Goal: Transaction & Acquisition: Purchase product/service

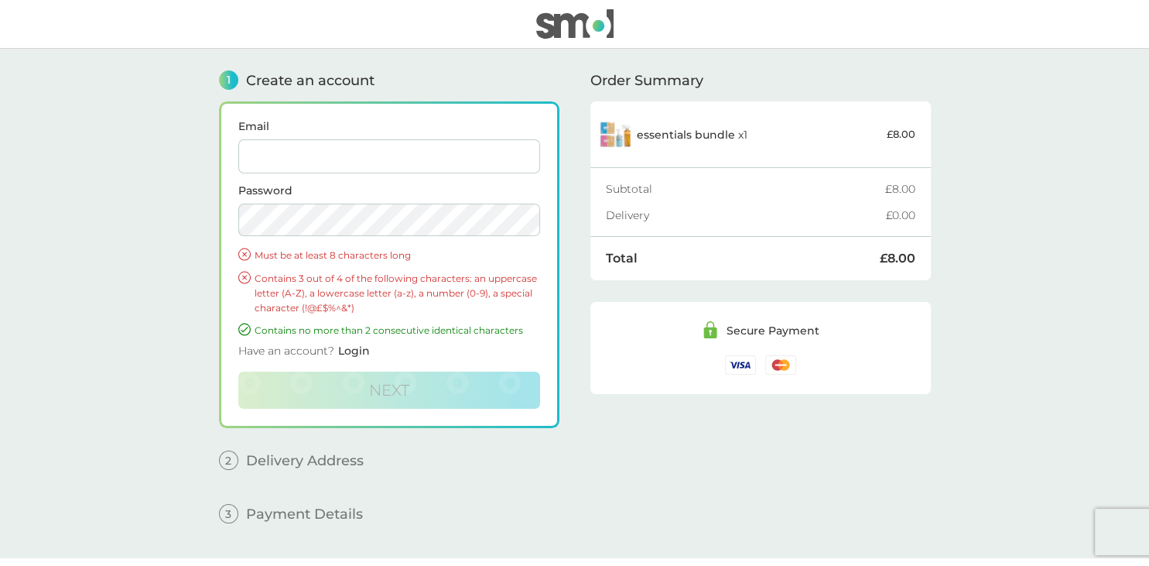
click at [291, 161] on input "Email" at bounding box center [389, 156] width 302 height 34
type input "[EMAIL_ADDRESS][DOMAIN_NAME]"
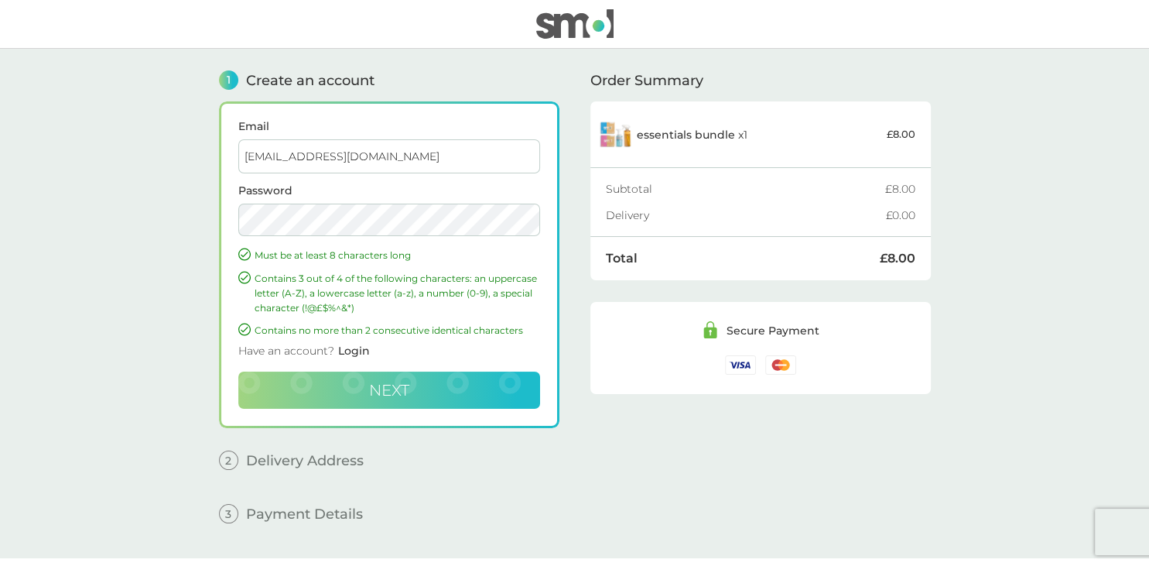
click at [414, 389] on button "Next" at bounding box center [389, 389] width 302 height 37
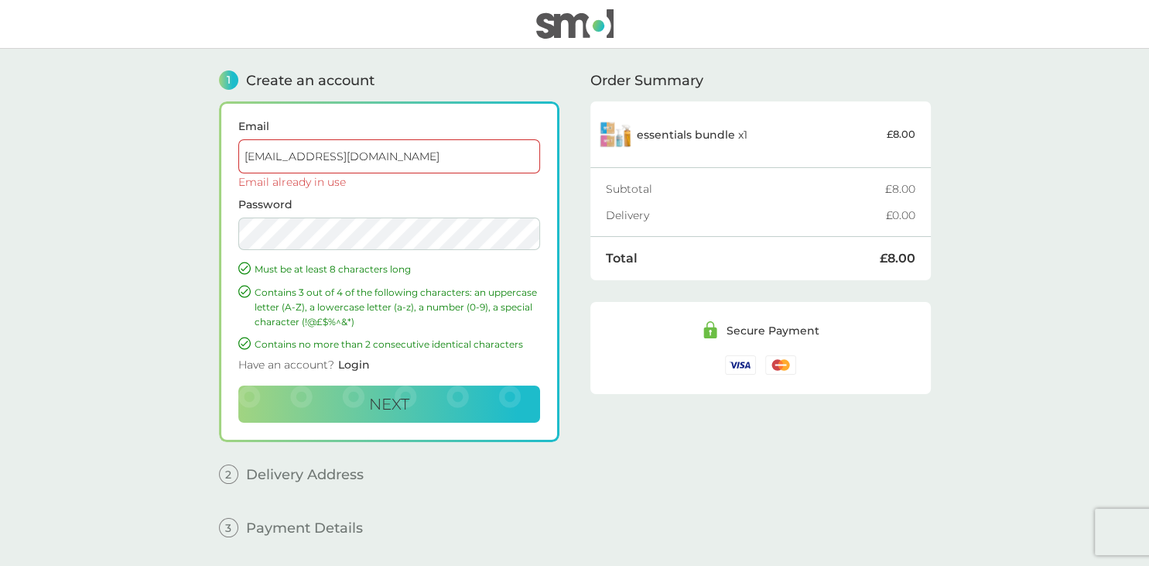
click at [354, 365] on span "Login" at bounding box center [354, 364] width 32 height 14
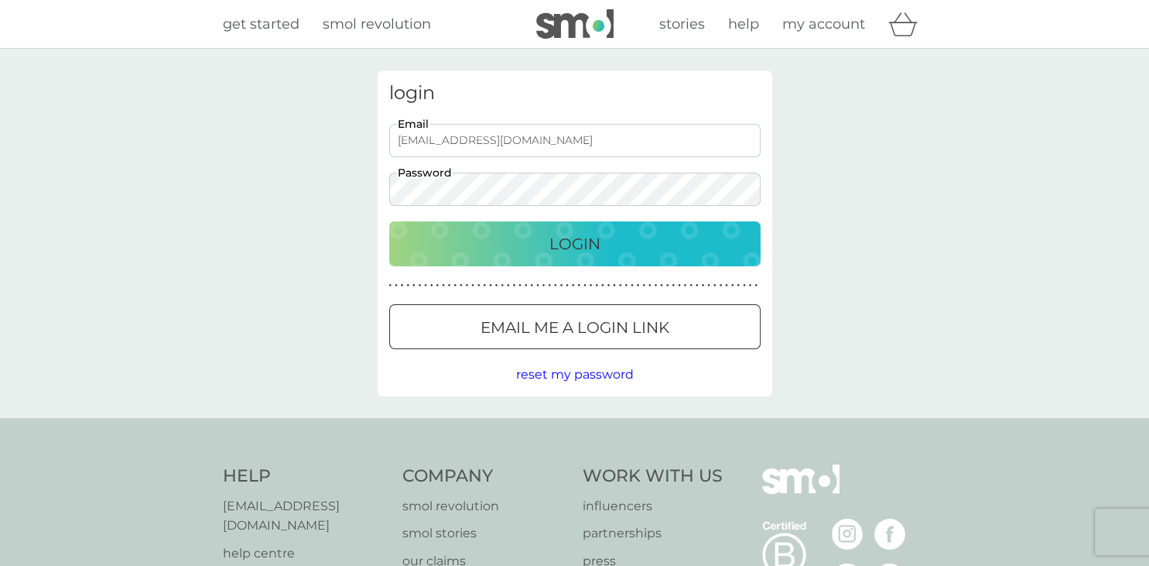
click at [586, 243] on p "Login" at bounding box center [574, 243] width 51 height 25
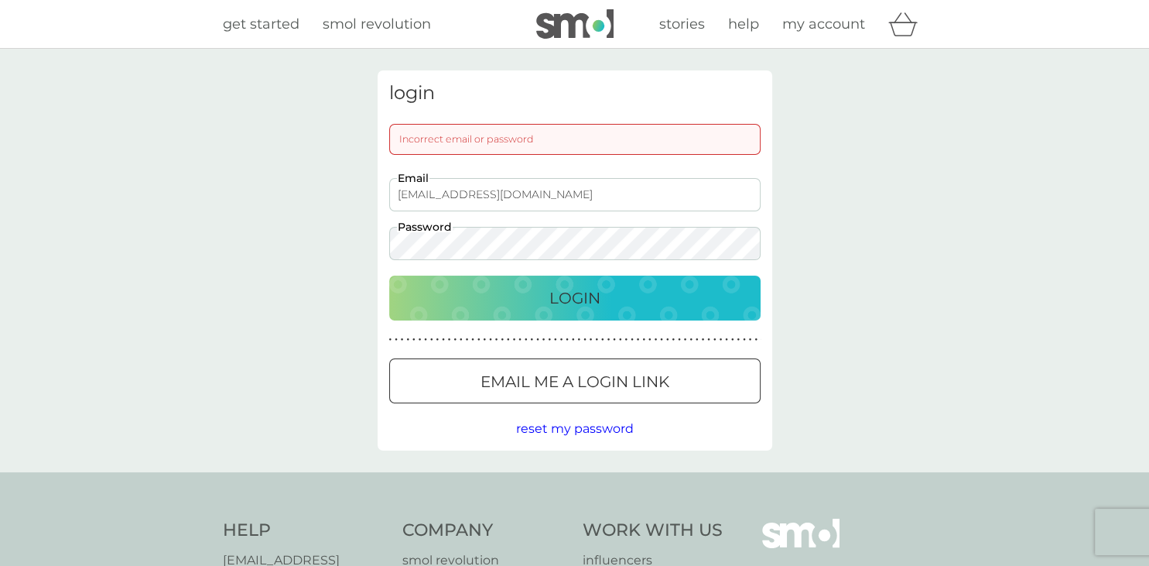
click at [579, 302] on p "Login" at bounding box center [574, 298] width 51 height 25
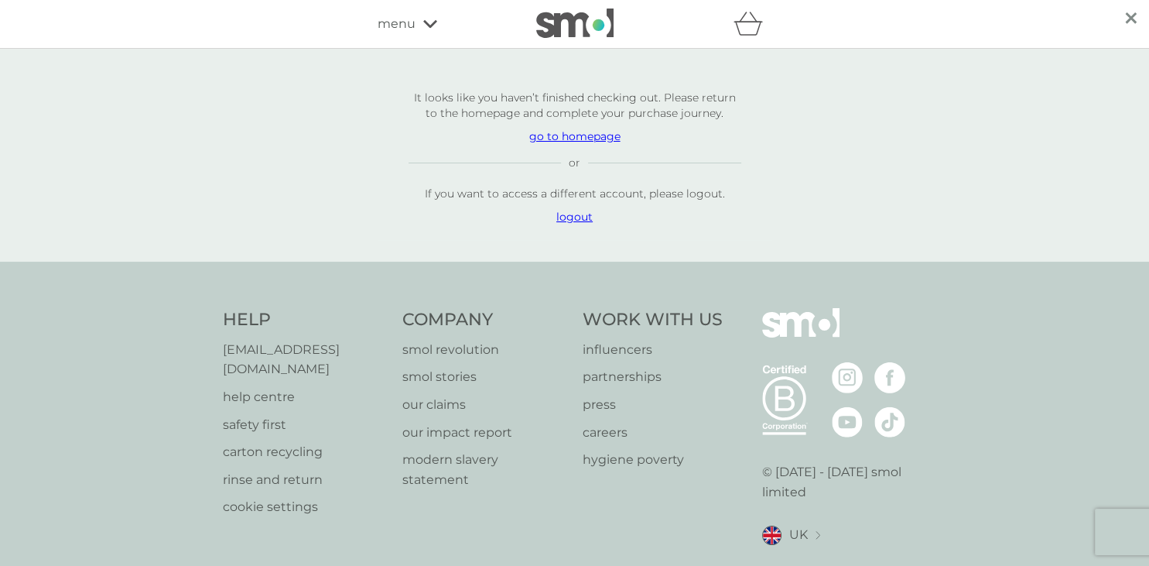
click at [580, 134] on p "go to homepage" at bounding box center [575, 135] width 333 height 15
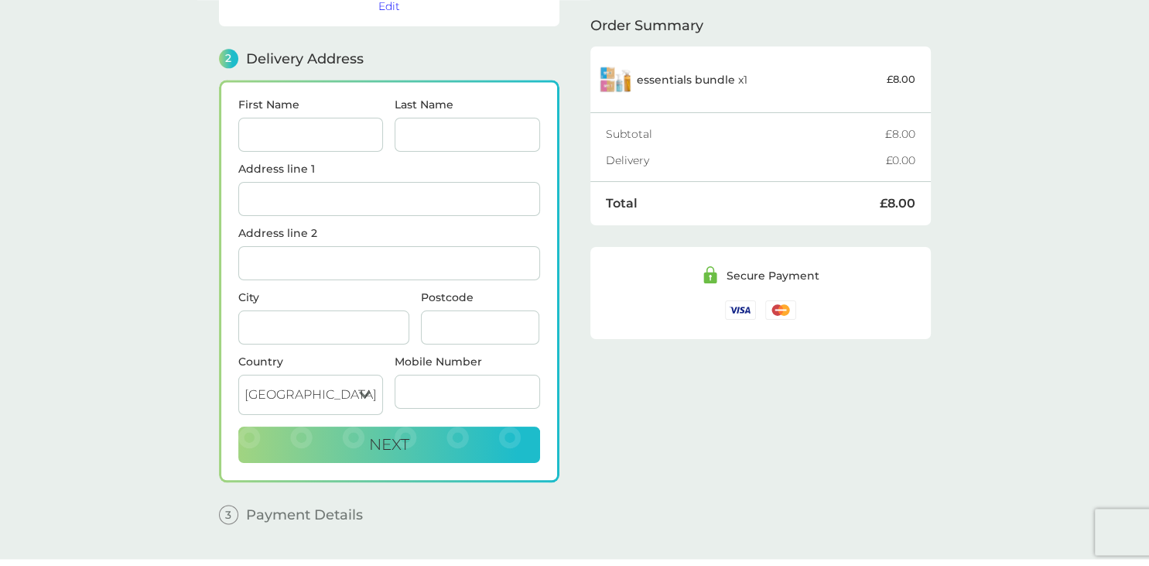
scroll to position [189, 0]
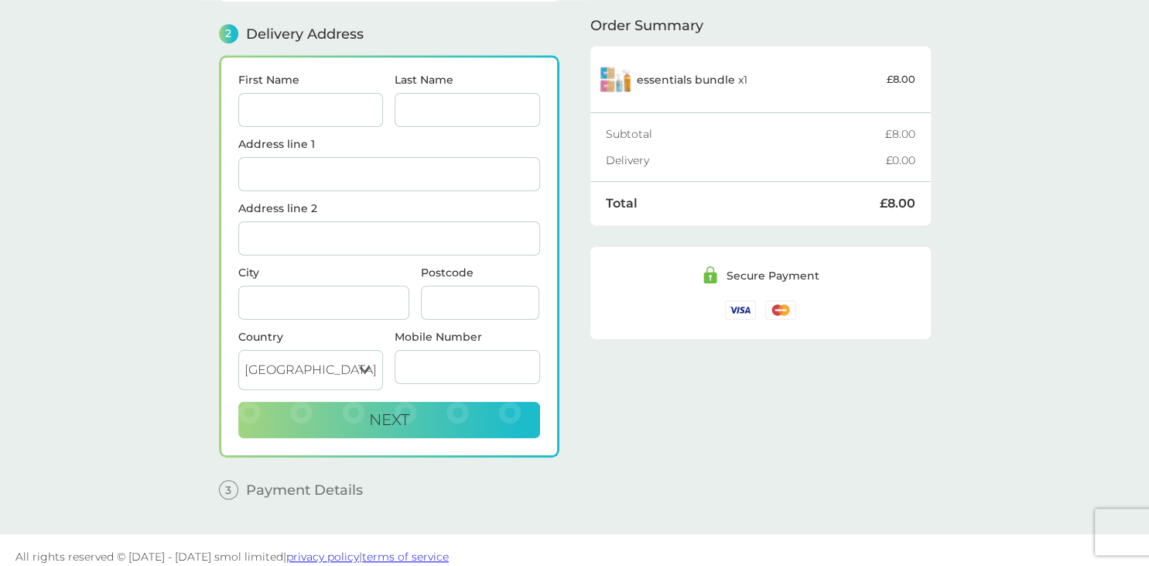
click at [323, 108] on input "First Name" at bounding box center [310, 110] width 145 height 34
type input "Rachael"
type input "[PERSON_NAME]"
type input "[STREET_ADDRESS][PERSON_NAME]"
type input "Blackpool"
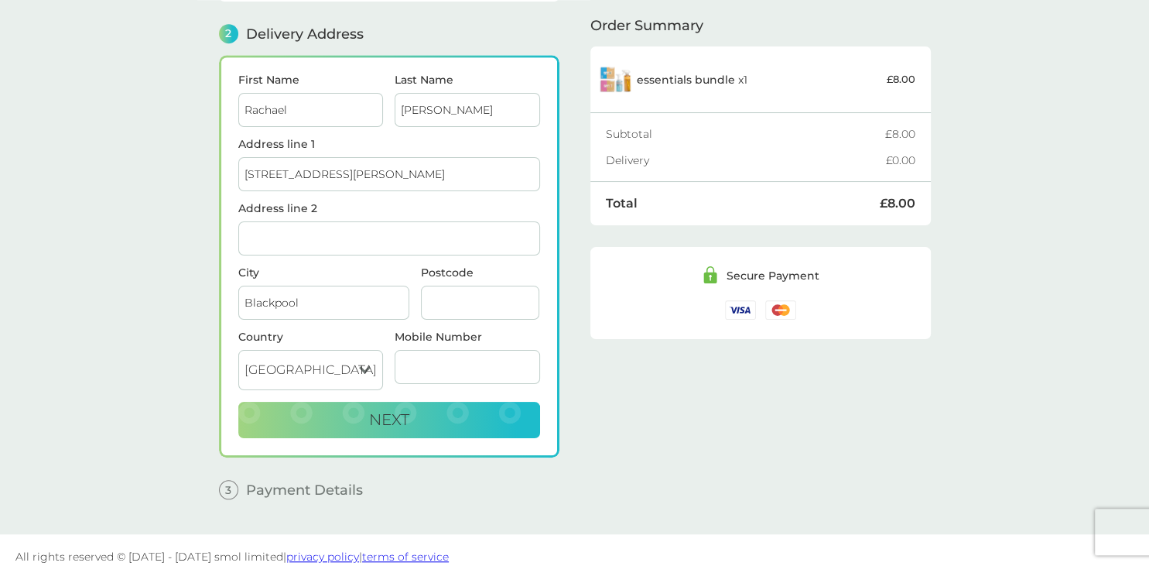
type input "Fy2 9uw"
type input "07736310665"
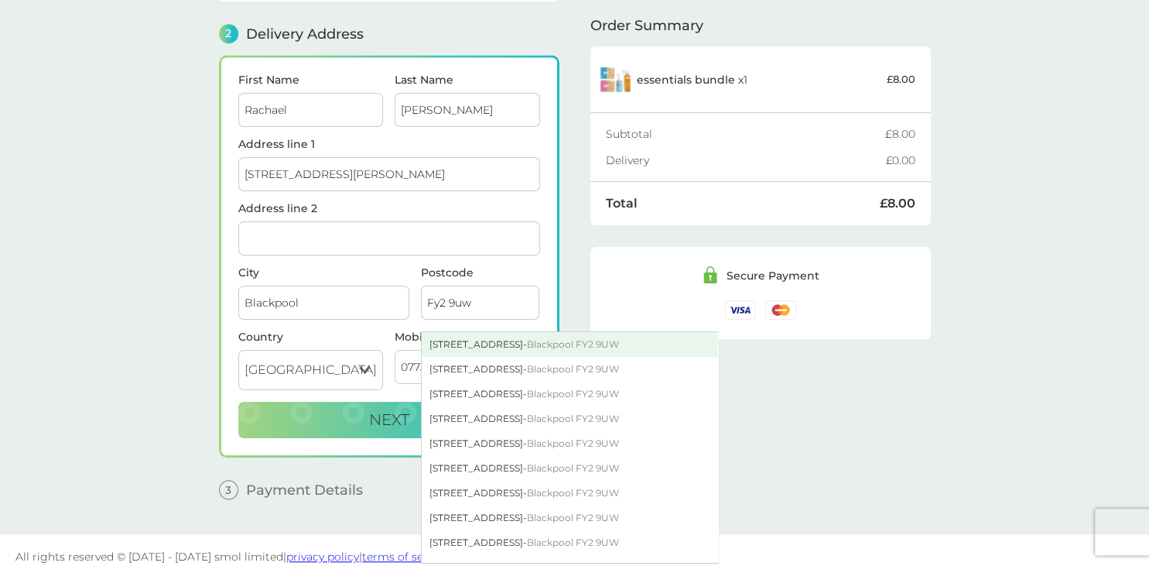
click at [495, 341] on div "[STREET_ADDRESS]" at bounding box center [570, 344] width 296 height 25
type input "[STREET_ADDRESS]"
type input "FY2 9UW"
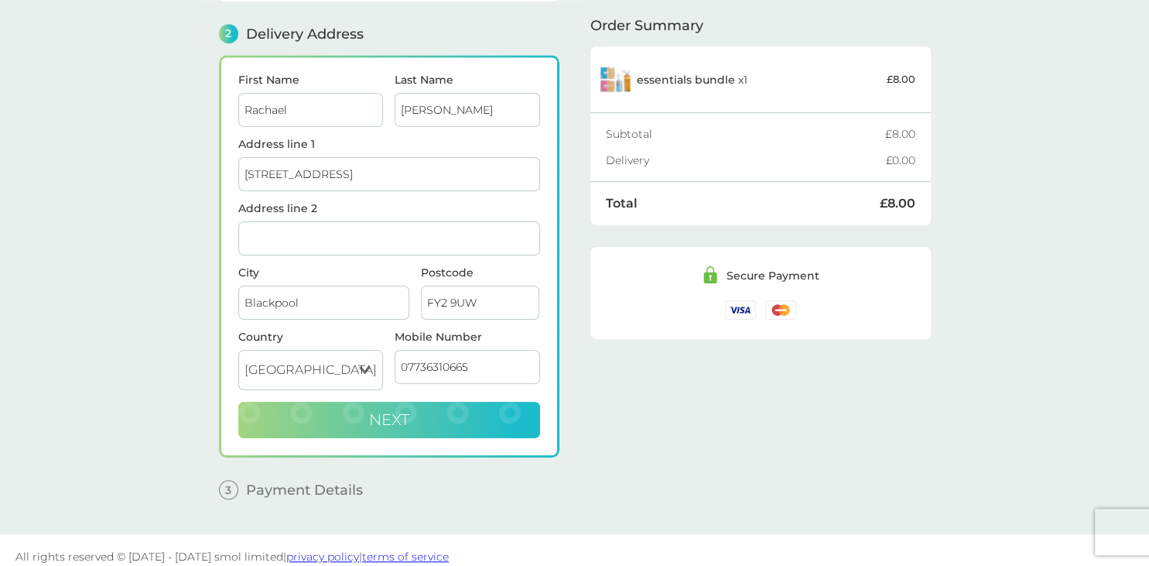
click at [388, 415] on span "Next" at bounding box center [389, 419] width 40 height 19
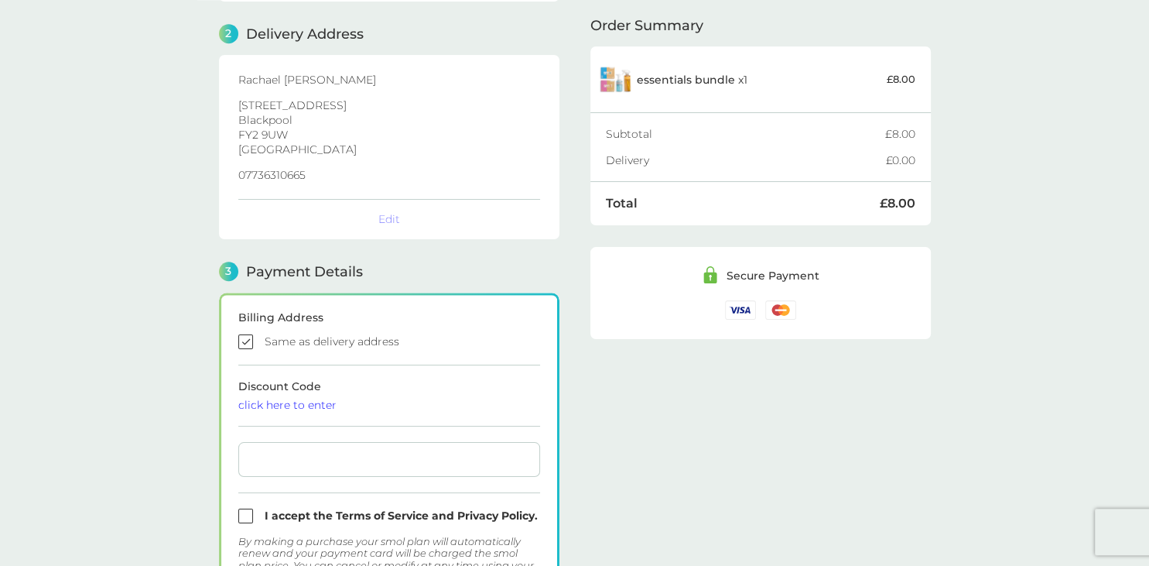
checkbox input "true"
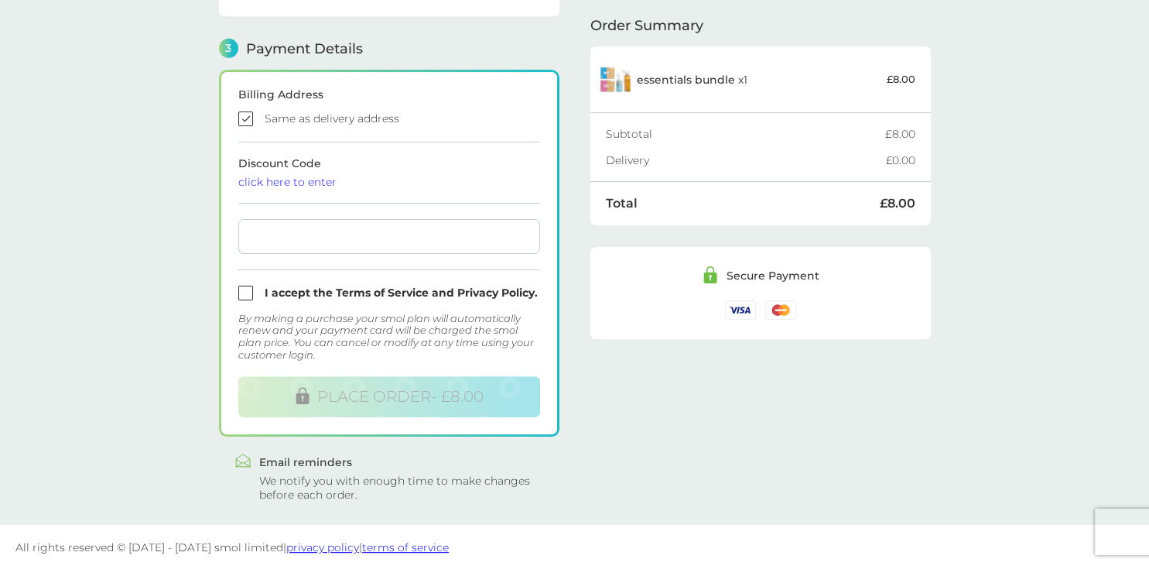
scroll to position [412, 0]
click at [243, 289] on input "checkbox" at bounding box center [389, 292] width 302 height 15
checkbox input "true"
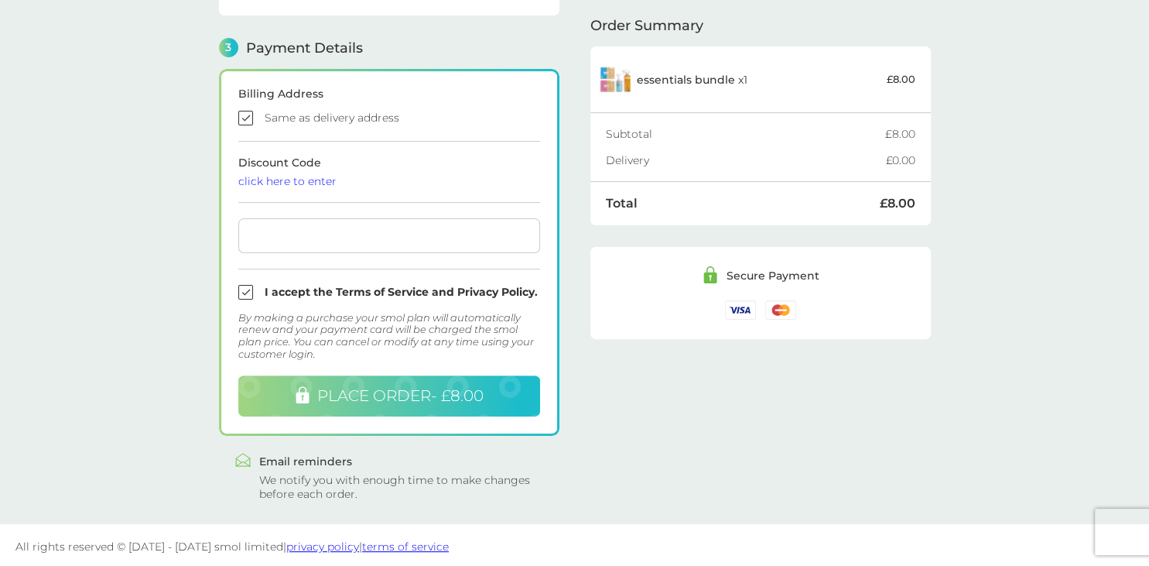
click at [421, 386] on span "PLACE ORDER - £8.00" at bounding box center [400, 395] width 166 height 19
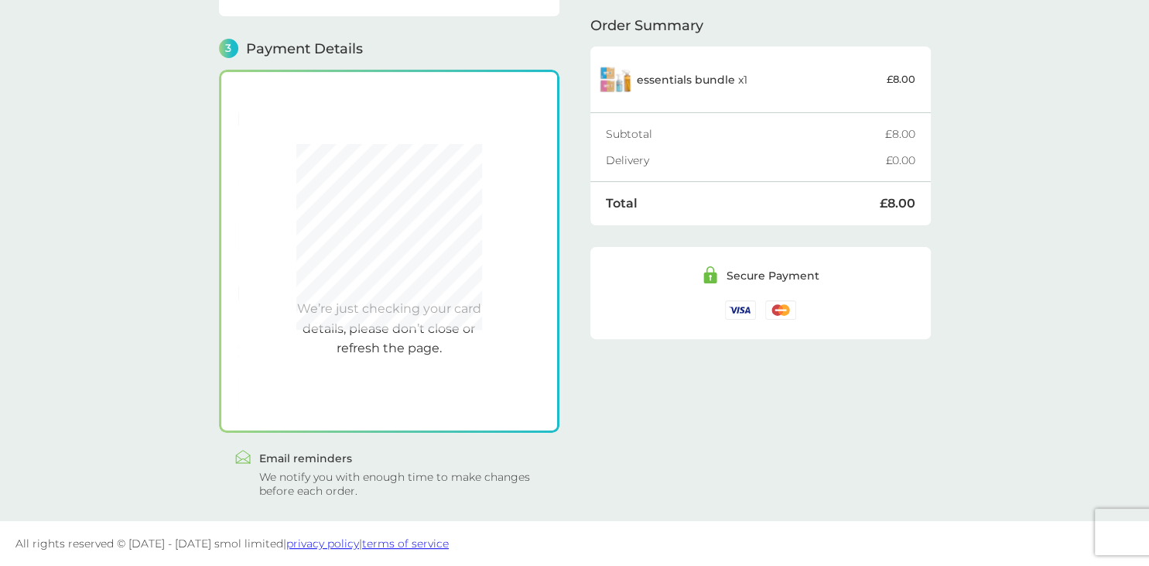
scroll to position [409, 0]
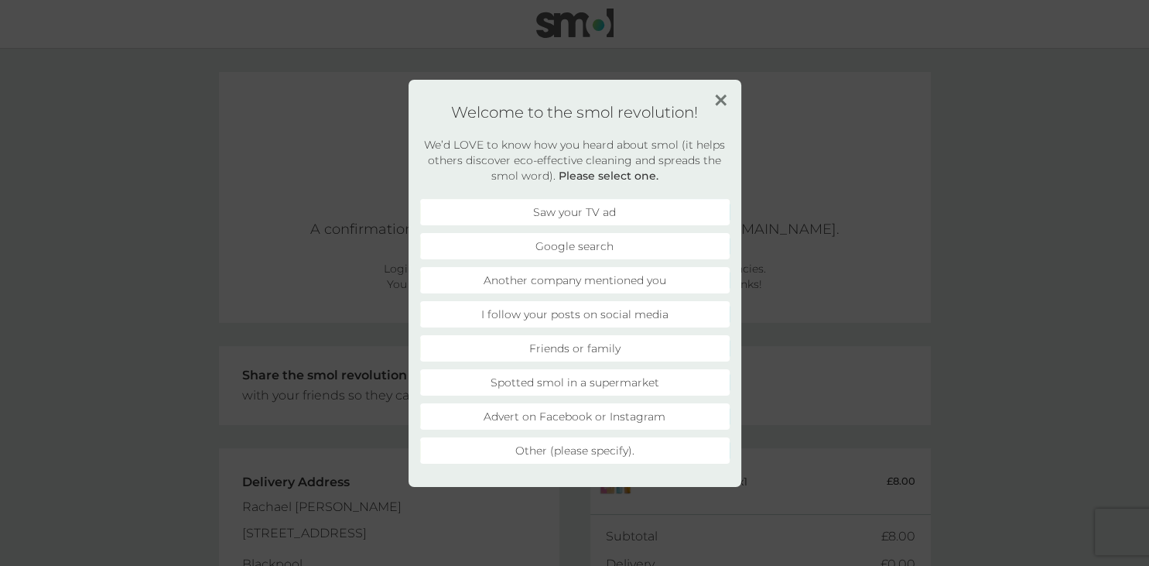
click at [560, 416] on li "Advert on Facebook or Instagram" at bounding box center [574, 416] width 309 height 26
